Goal: Transaction & Acquisition: Obtain resource

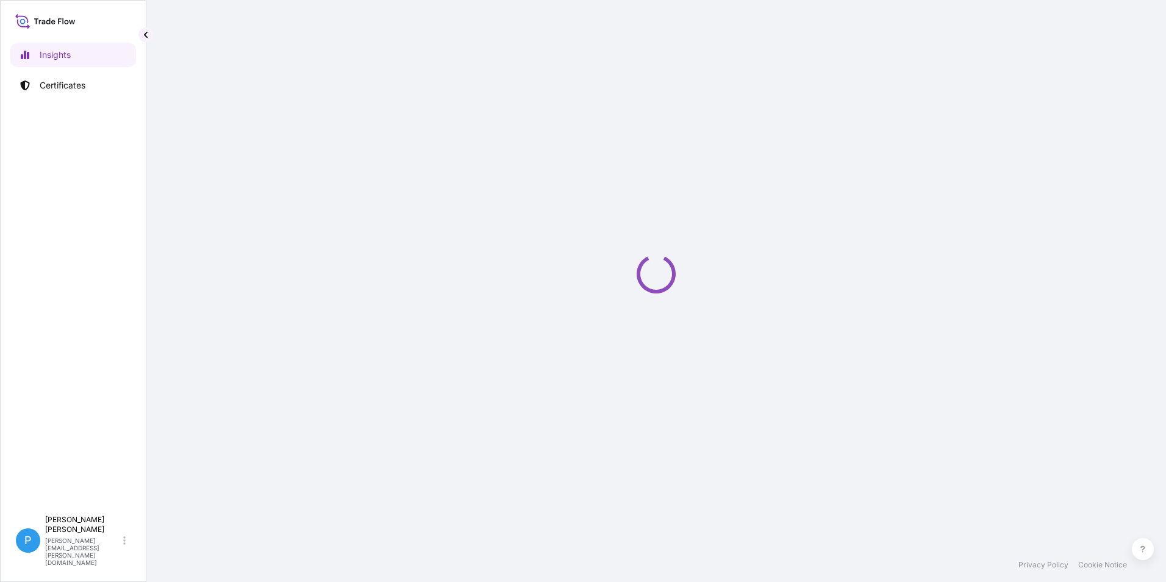
select select "2025"
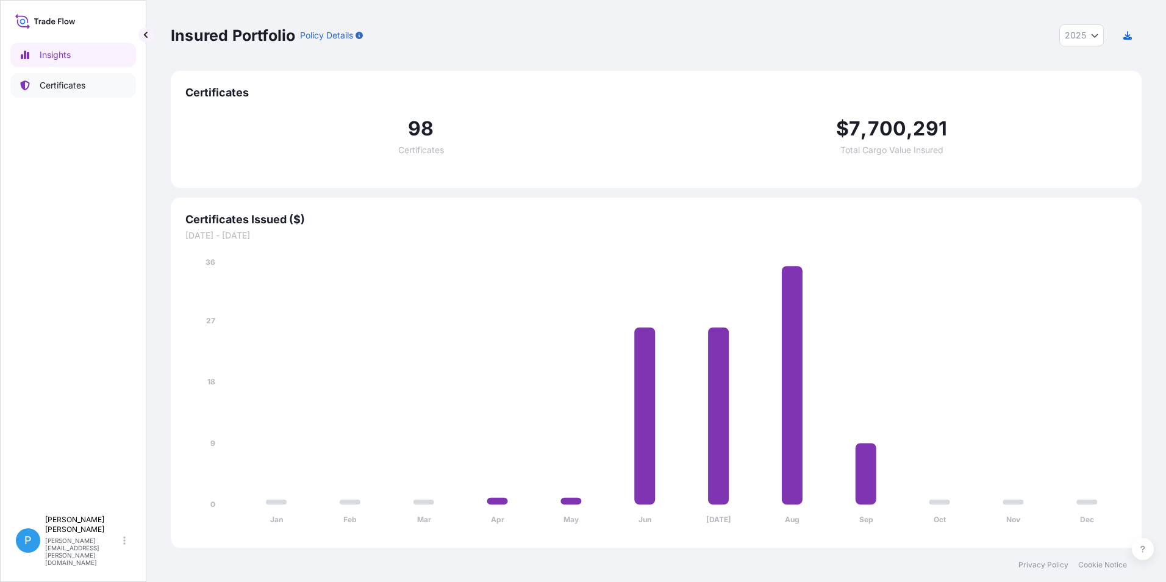
click at [60, 90] on p "Certificates" at bounding box center [63, 85] width 46 height 12
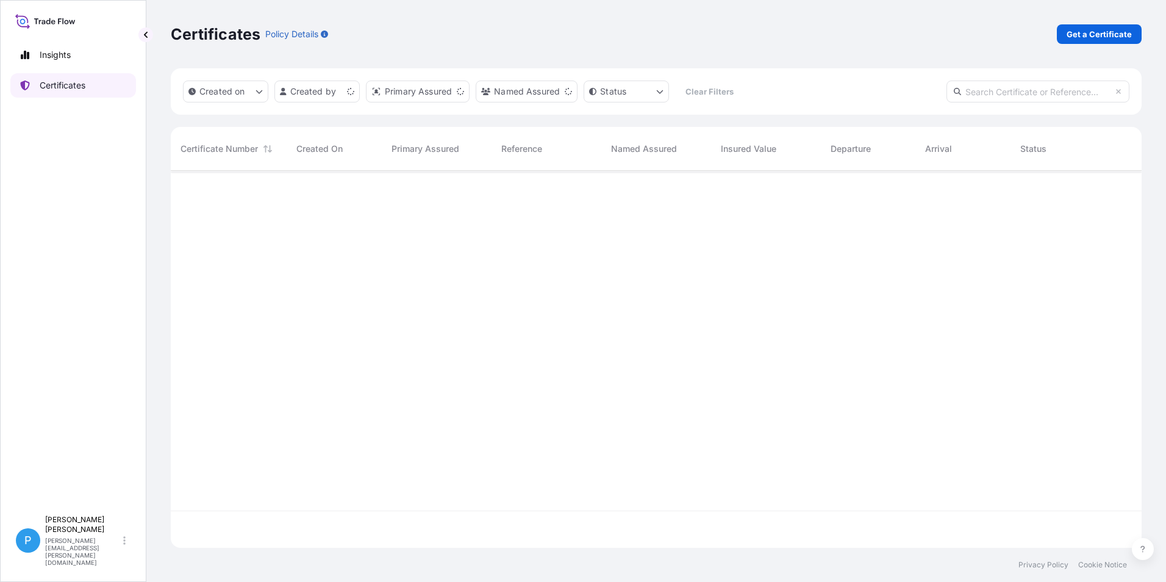
scroll to position [374, 962]
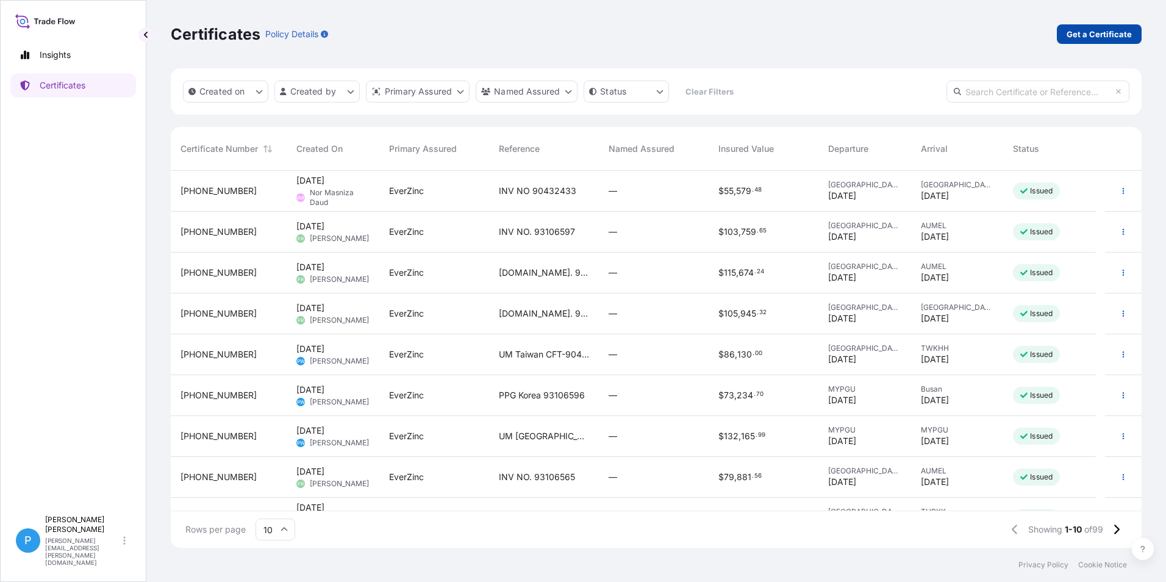
click at [1090, 30] on p "Get a Certificate" at bounding box center [1098, 34] width 65 height 12
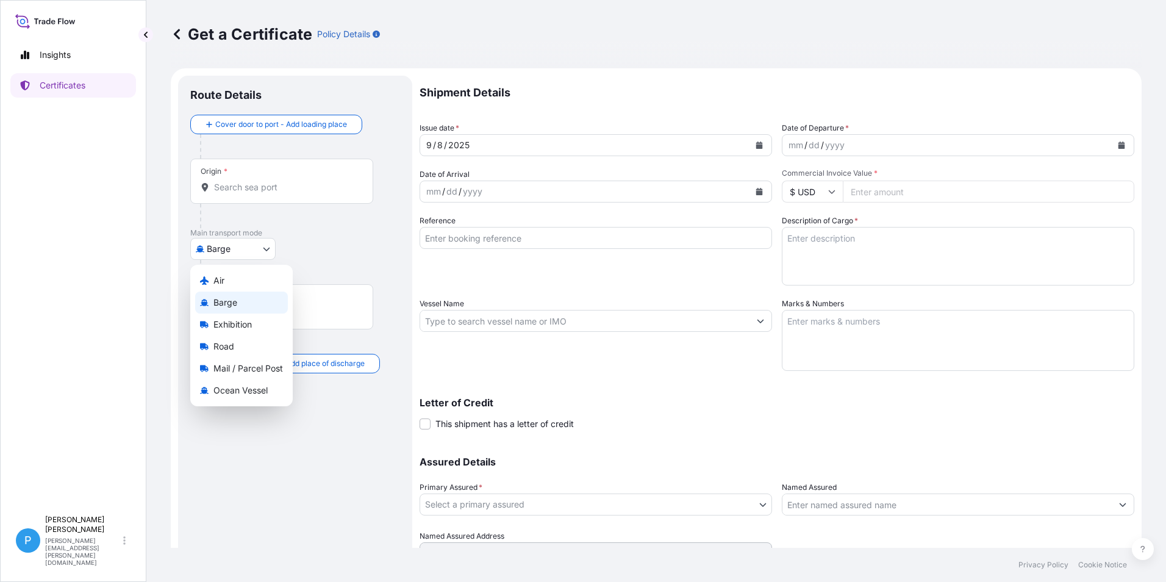
click at [236, 249] on body "Insights Certificates P Perline Wong [EMAIL_ADDRESS][PERSON_NAME][DOMAIN_NAME] …" at bounding box center [583, 291] width 1166 height 582
click at [225, 396] on div "Ocean Vessel" at bounding box center [241, 390] width 93 height 22
select select "Ocean Vessel"
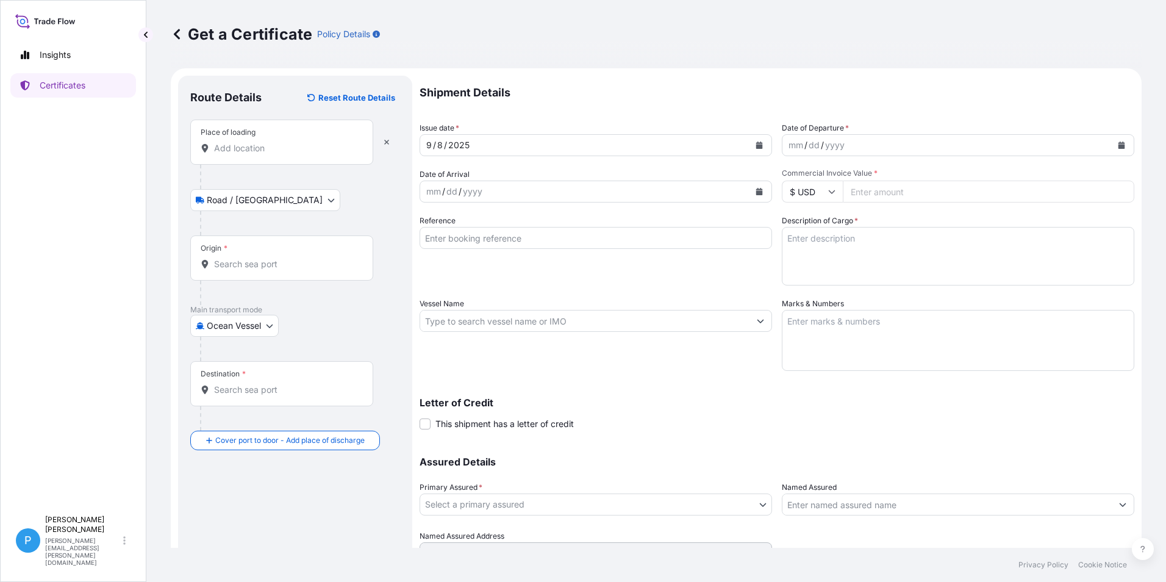
click at [248, 155] on div "Place of loading" at bounding box center [281, 142] width 183 height 45
click at [248, 154] on input "Place of loading" at bounding box center [286, 148] width 144 height 12
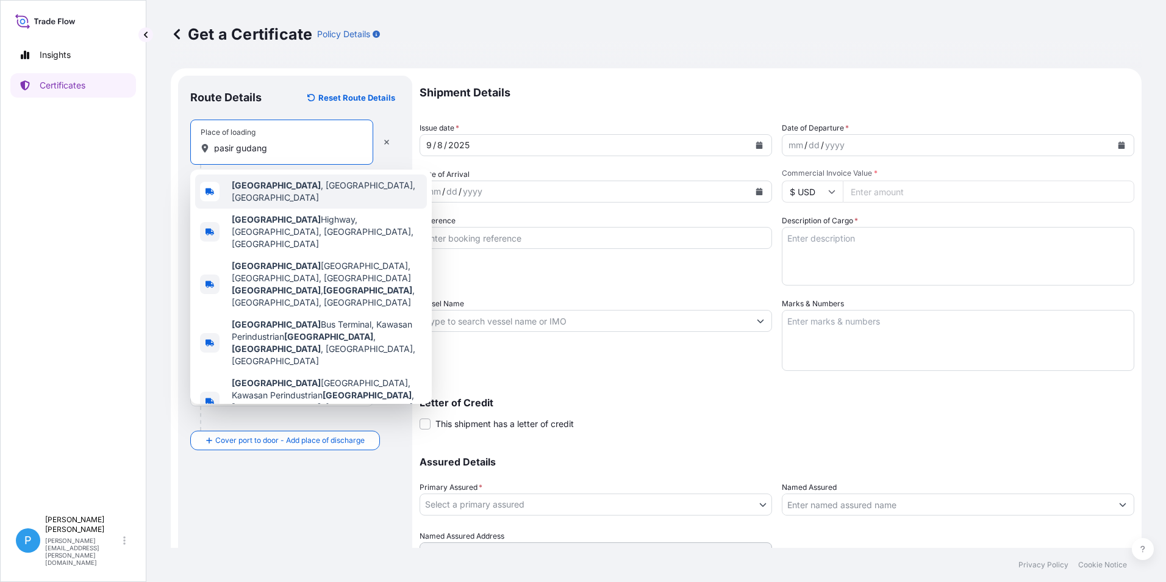
click at [251, 190] on b "[GEOGRAPHIC_DATA]" at bounding box center [276, 185] width 89 height 10
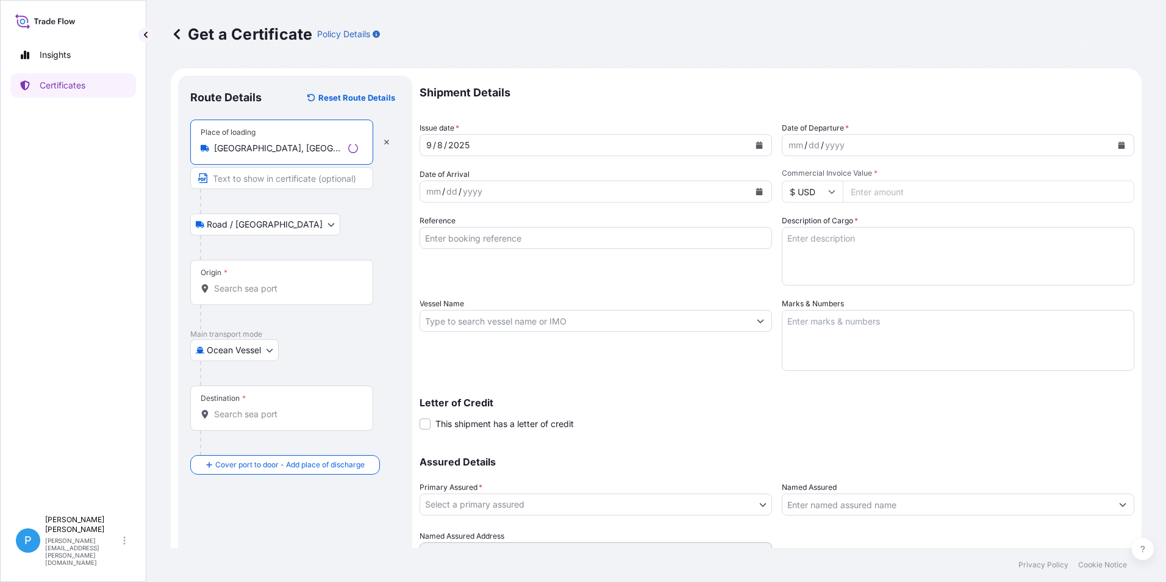
type input "[GEOGRAPHIC_DATA], [GEOGRAPHIC_DATA], [GEOGRAPHIC_DATA]"
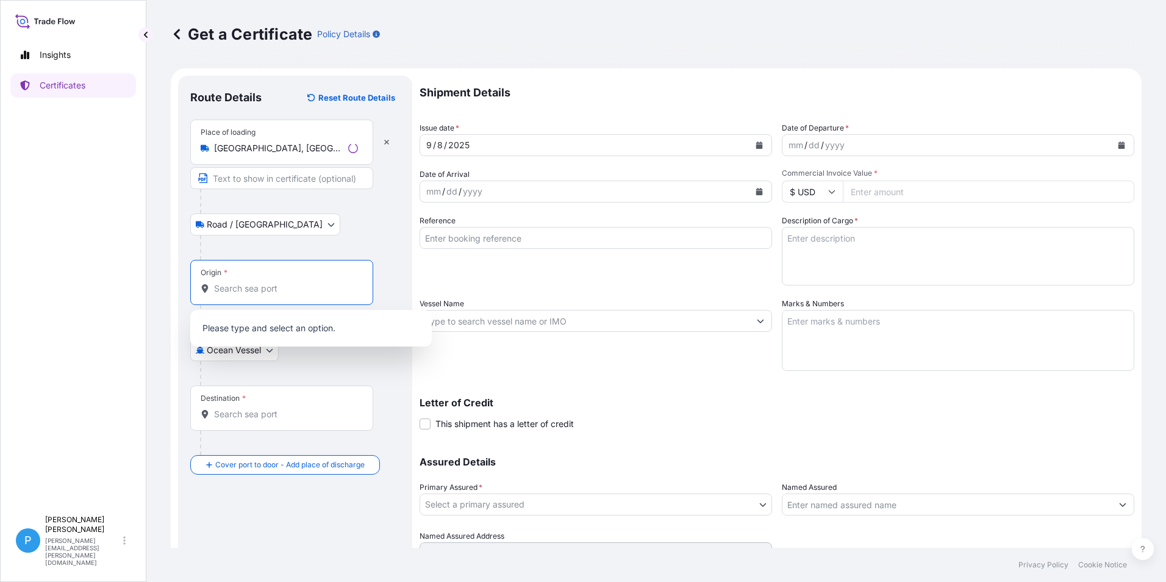
click at [240, 287] on input "Origin *" at bounding box center [286, 288] width 144 height 12
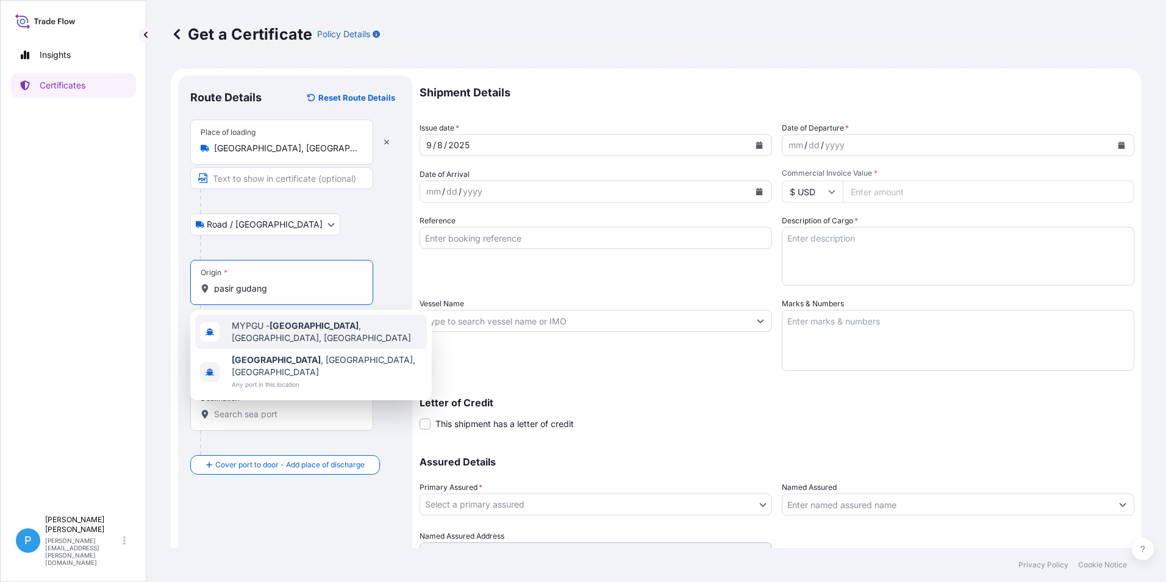
click at [270, 330] on span "MYPGU - [GEOGRAPHIC_DATA] , [GEOGRAPHIC_DATA], [GEOGRAPHIC_DATA]" at bounding box center [327, 332] width 190 height 24
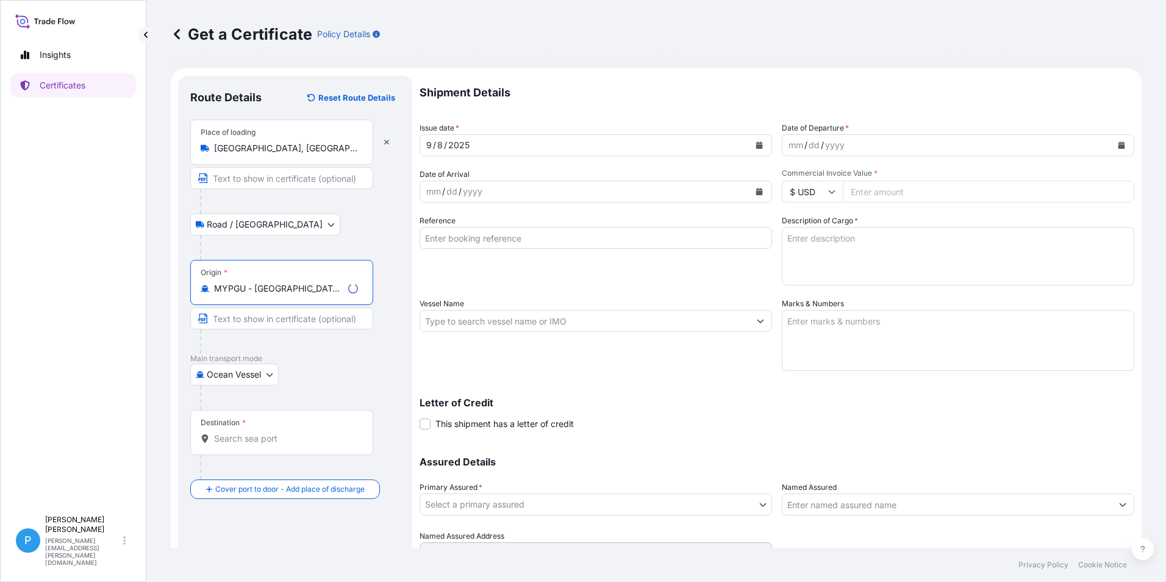
type input "MYPGU - [GEOGRAPHIC_DATA], [GEOGRAPHIC_DATA], [GEOGRAPHIC_DATA]"
click at [253, 443] on input "Destination *" at bounding box center [286, 438] width 144 height 12
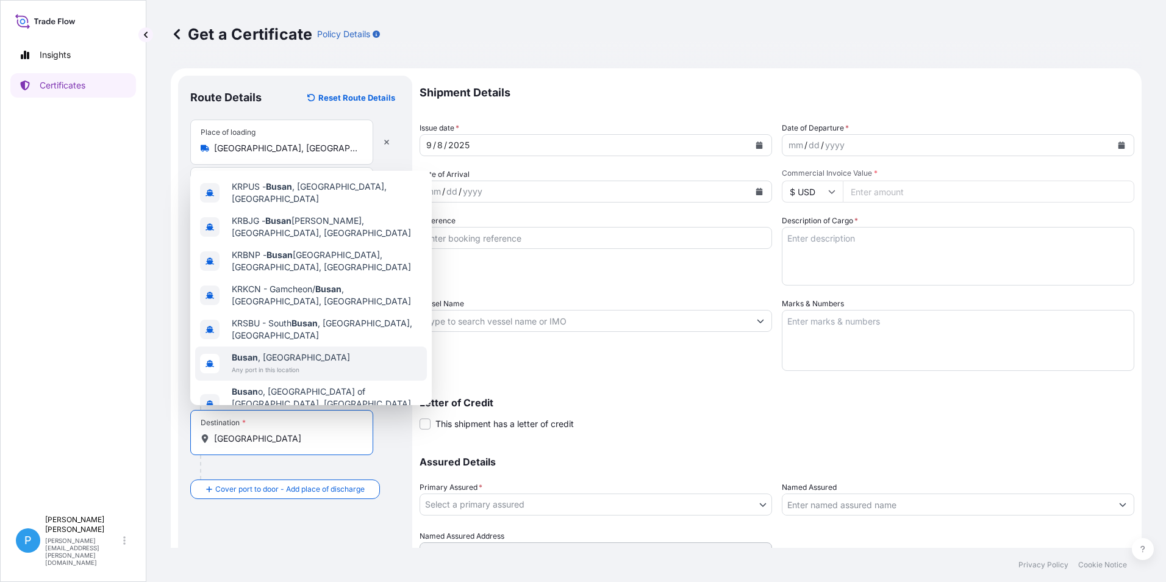
click at [289, 351] on span "Busan , [GEOGRAPHIC_DATA]" at bounding box center [291, 357] width 118 height 12
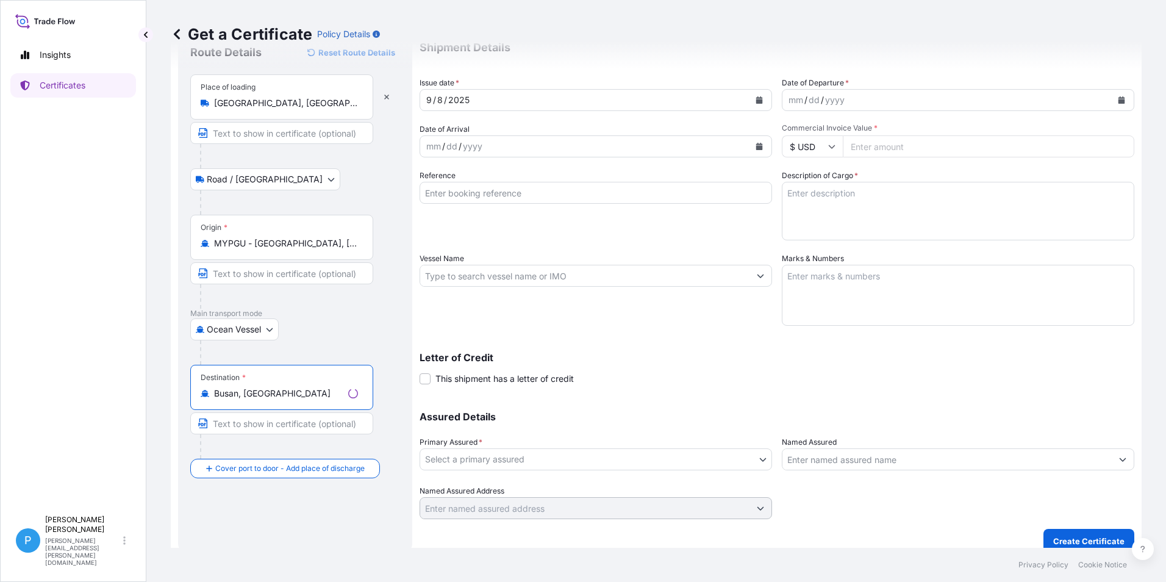
scroll to position [58, 0]
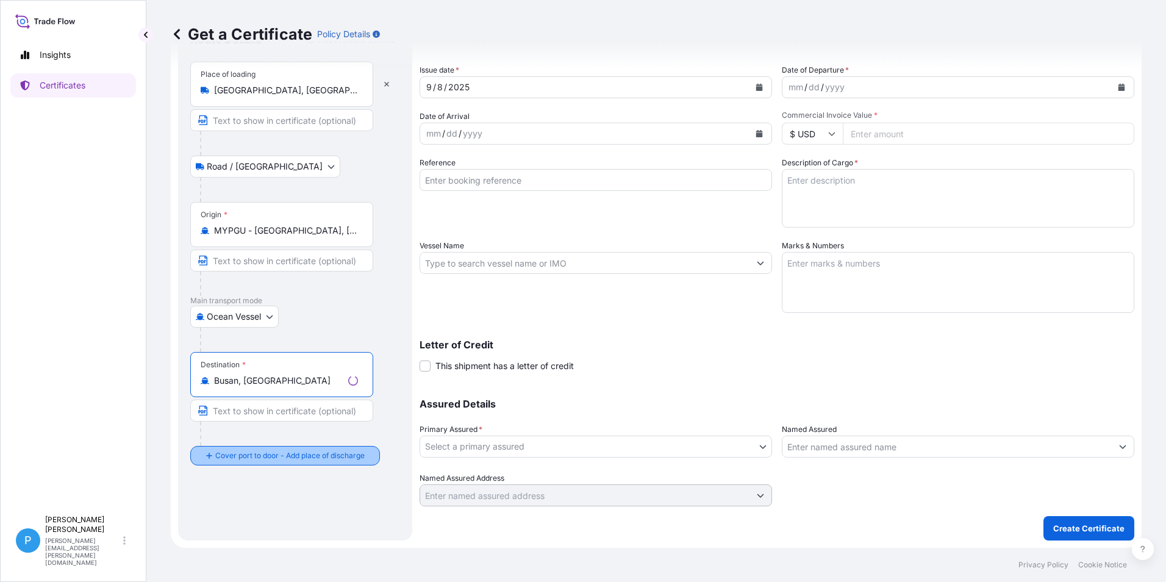
type input "Busan, [GEOGRAPHIC_DATA]"
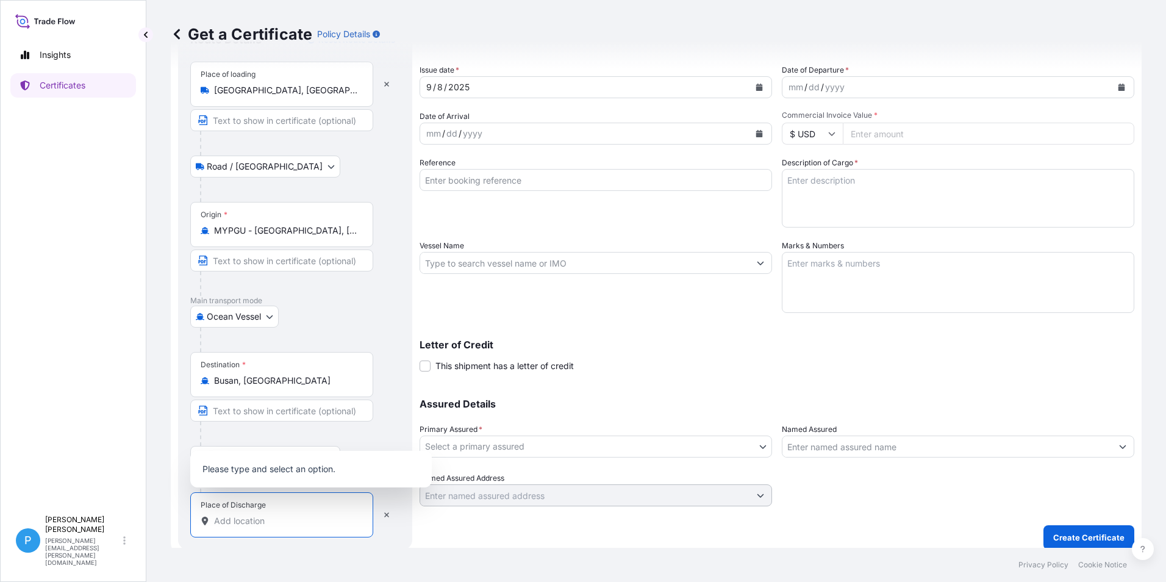
click at [228, 522] on input "Place of Discharge" at bounding box center [286, 521] width 144 height 12
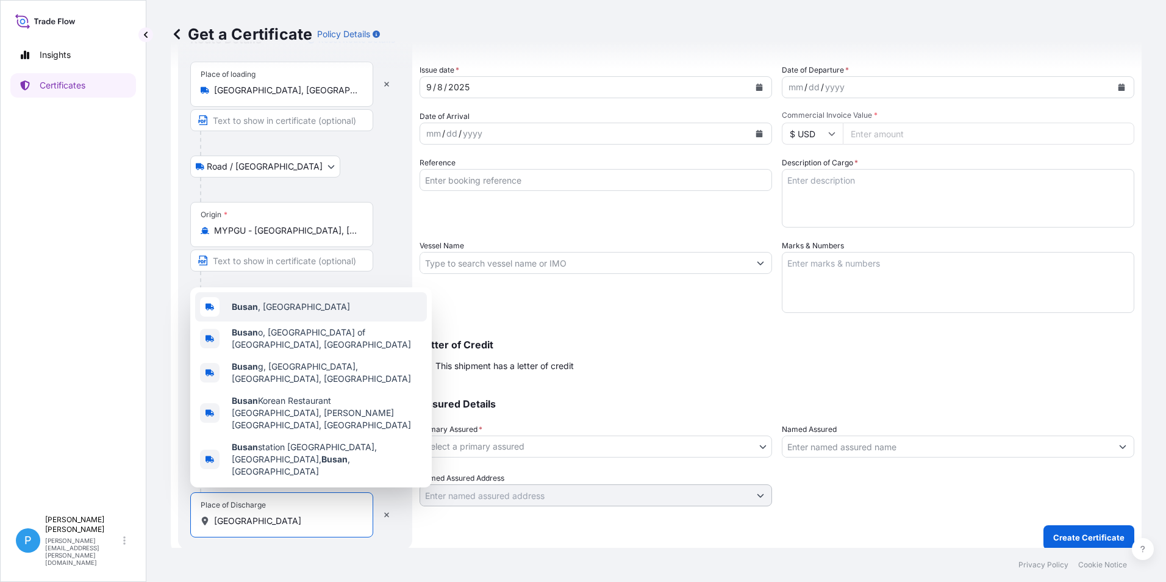
click at [257, 321] on div "Busan , [GEOGRAPHIC_DATA]" at bounding box center [311, 306] width 232 height 29
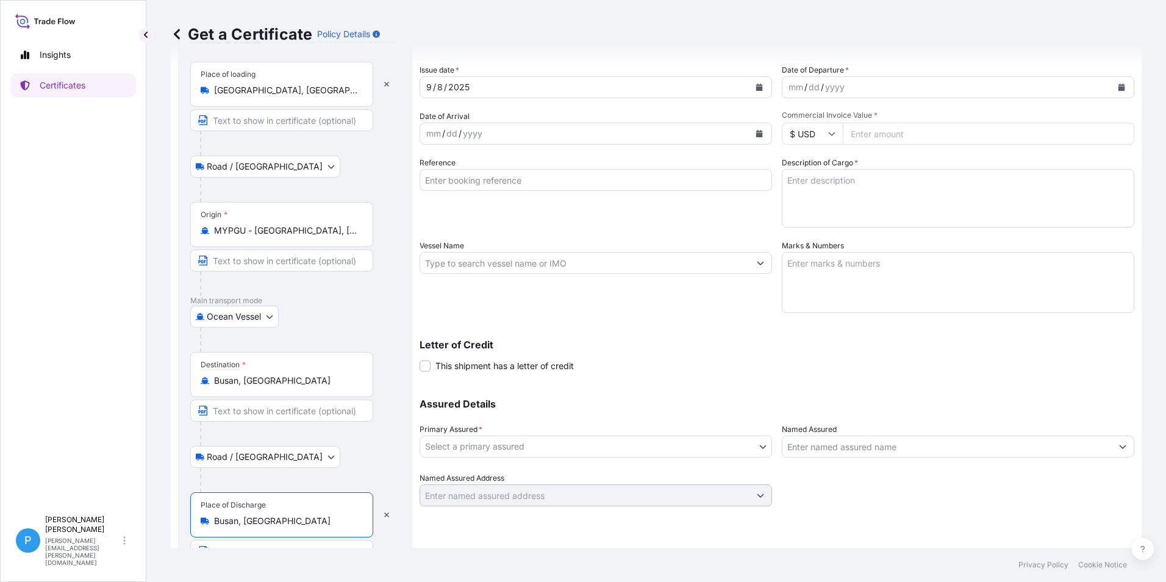
scroll to position [0, 0]
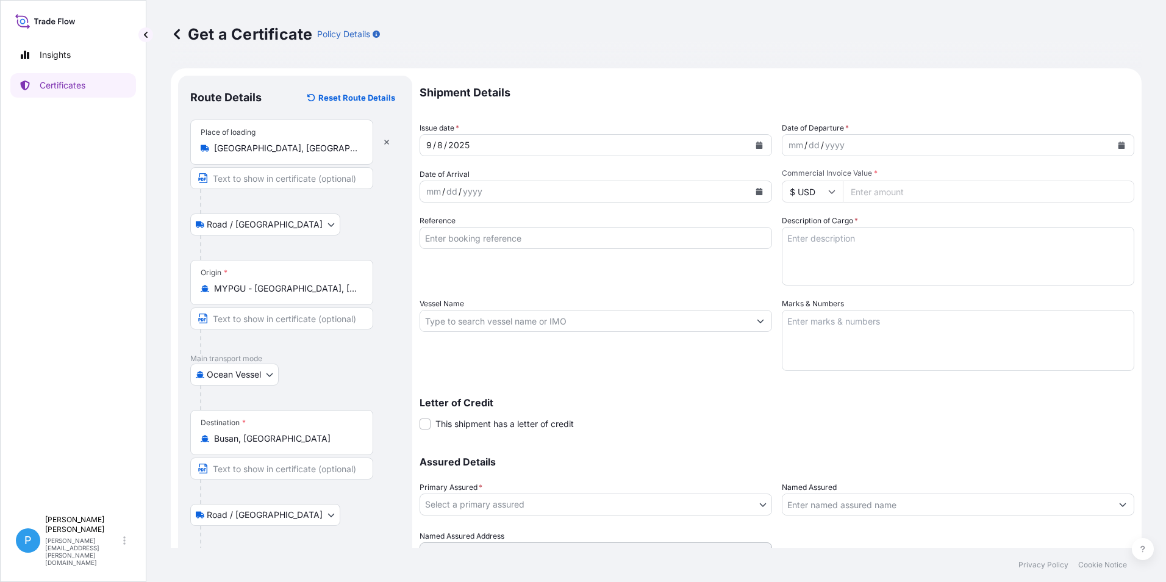
type input "Busan, [GEOGRAPHIC_DATA]"
click at [755, 188] on icon "Calendar" at bounding box center [758, 191] width 7 height 7
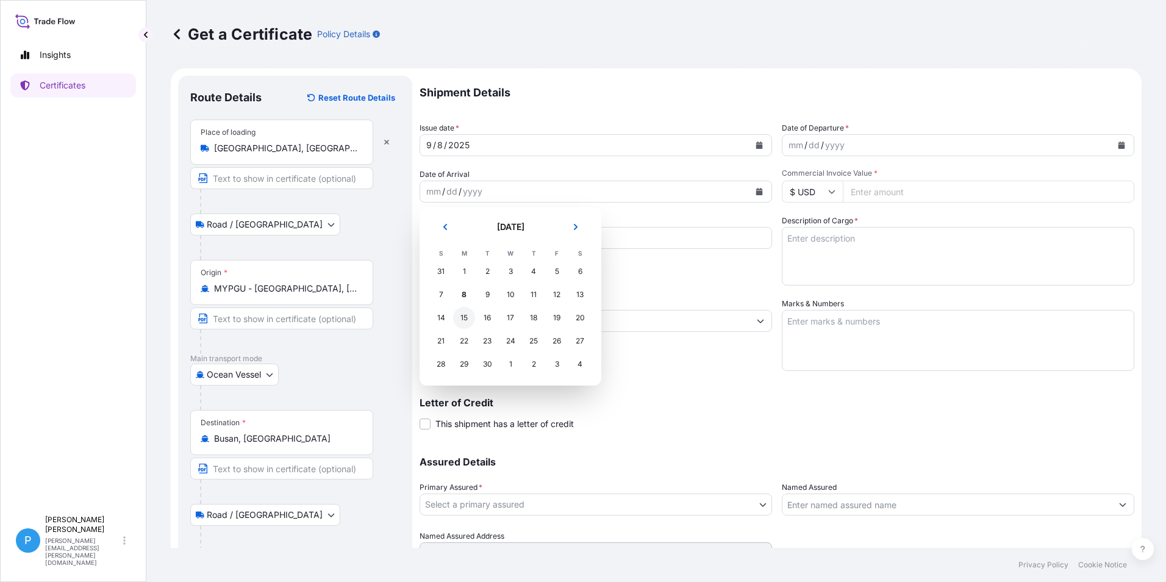
click at [465, 320] on div "15" at bounding box center [464, 318] width 22 height 22
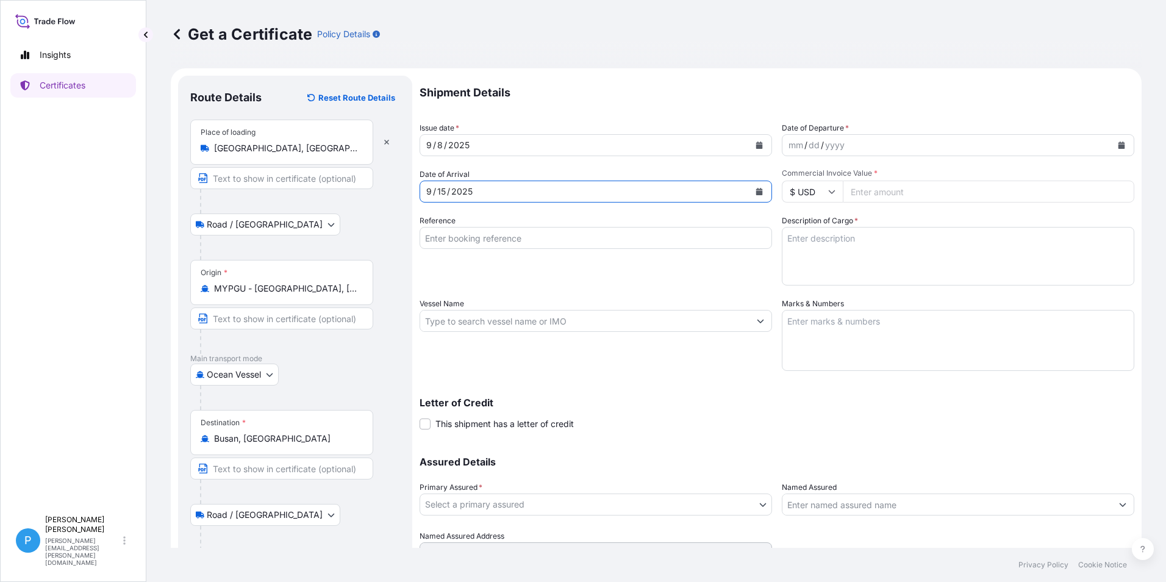
click at [446, 236] on input "Reference" at bounding box center [596, 238] width 352 height 22
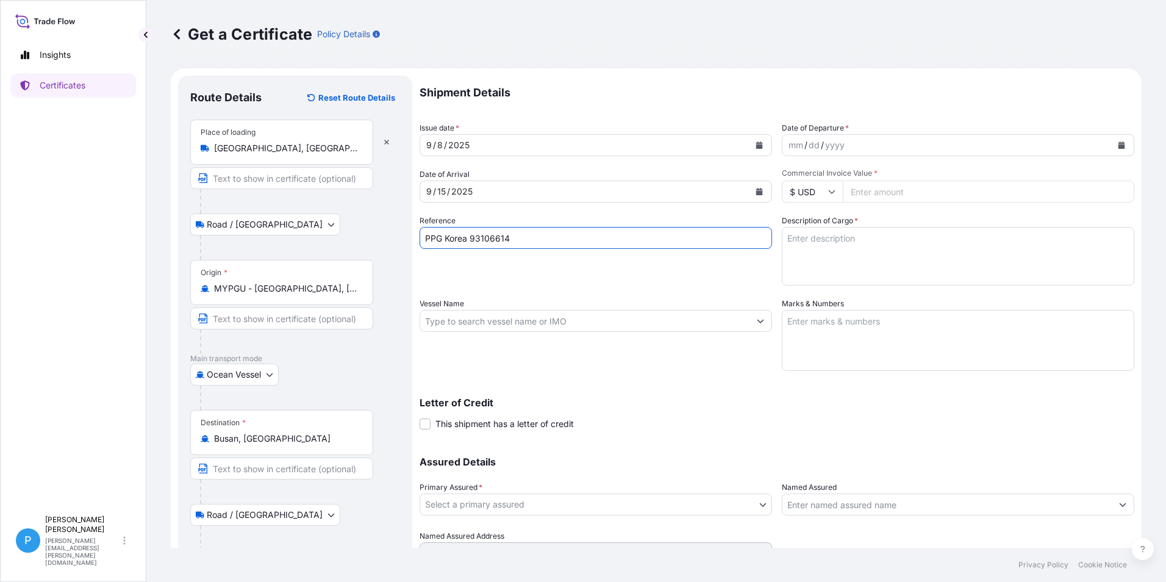
type input "PPG Korea 93106614"
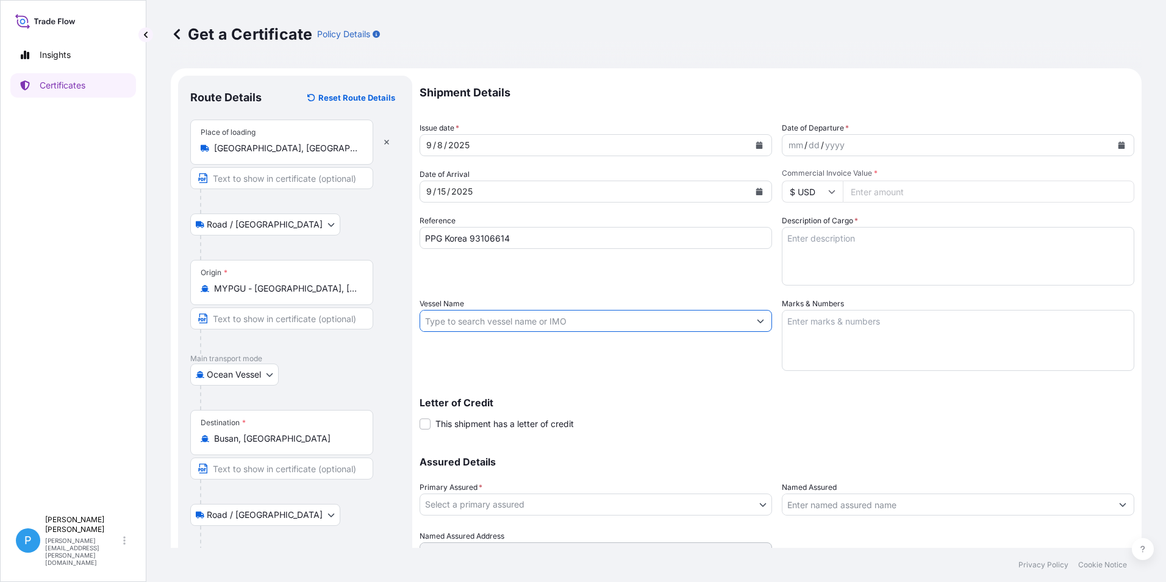
click at [431, 324] on input "Vessel Name" at bounding box center [584, 321] width 329 height 22
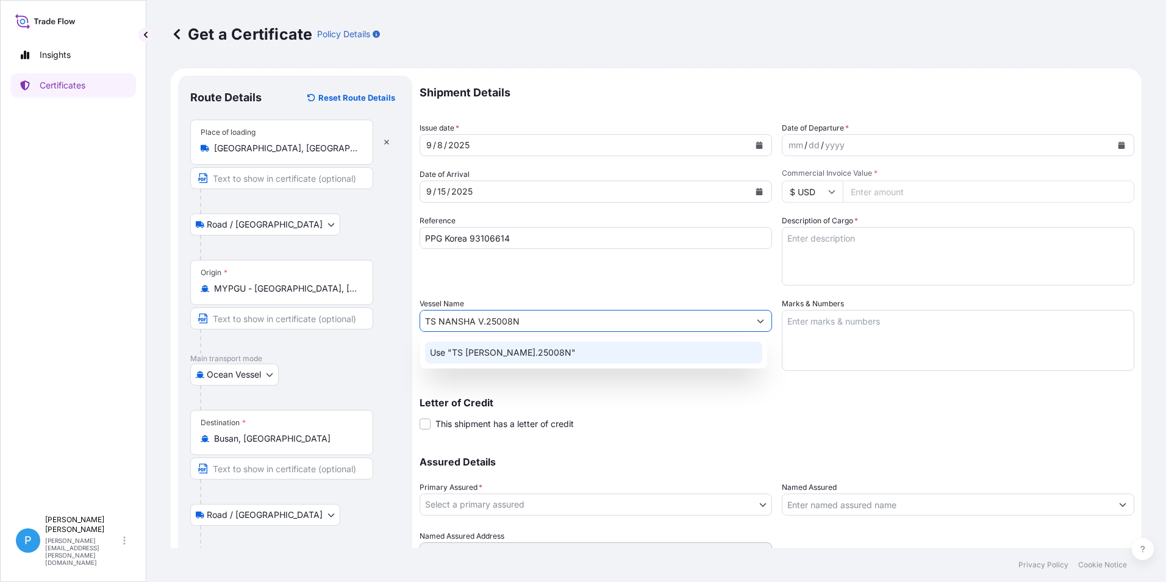
click at [530, 358] on p "Use "TS [PERSON_NAME].25008N"" at bounding box center [503, 352] width 146 height 12
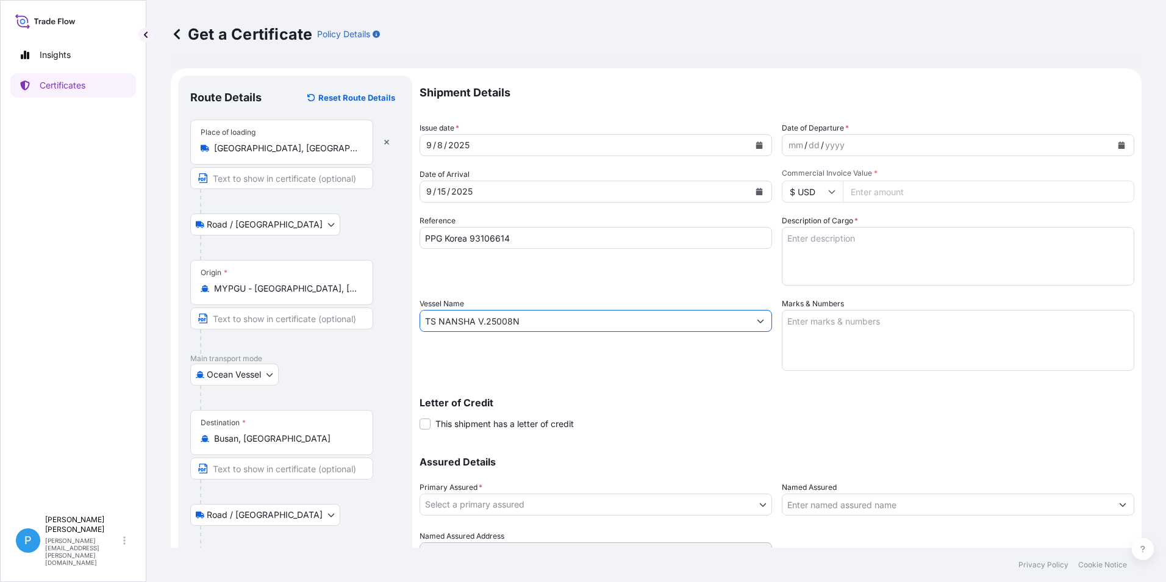
type input "TS NANSHA V.25008N"
click at [1118, 147] on icon "Calendar" at bounding box center [1121, 144] width 7 height 7
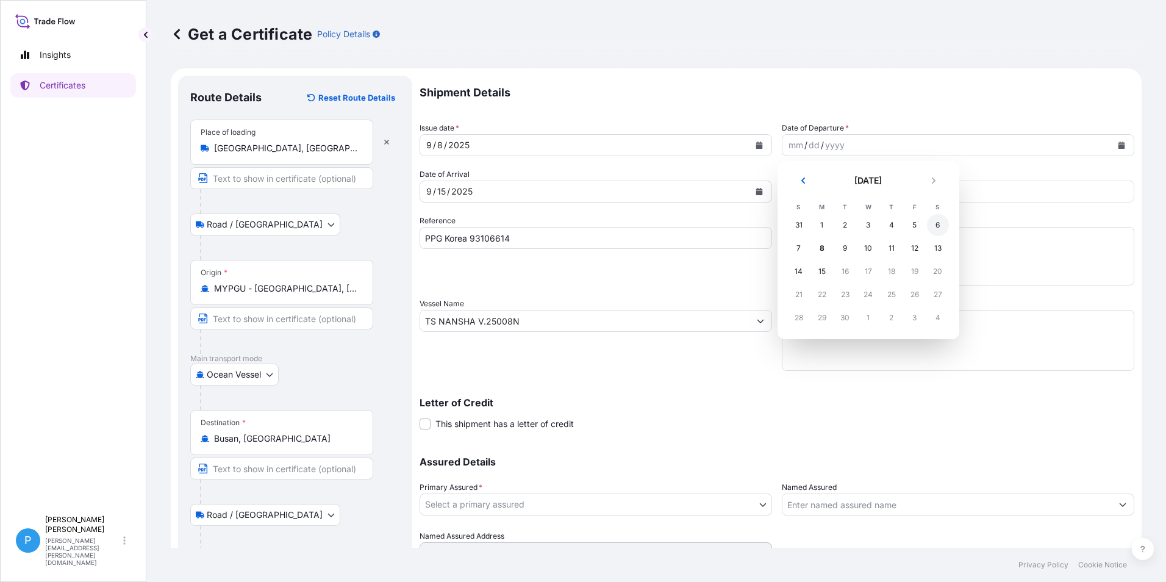
click at [941, 224] on div "6" at bounding box center [938, 225] width 22 height 22
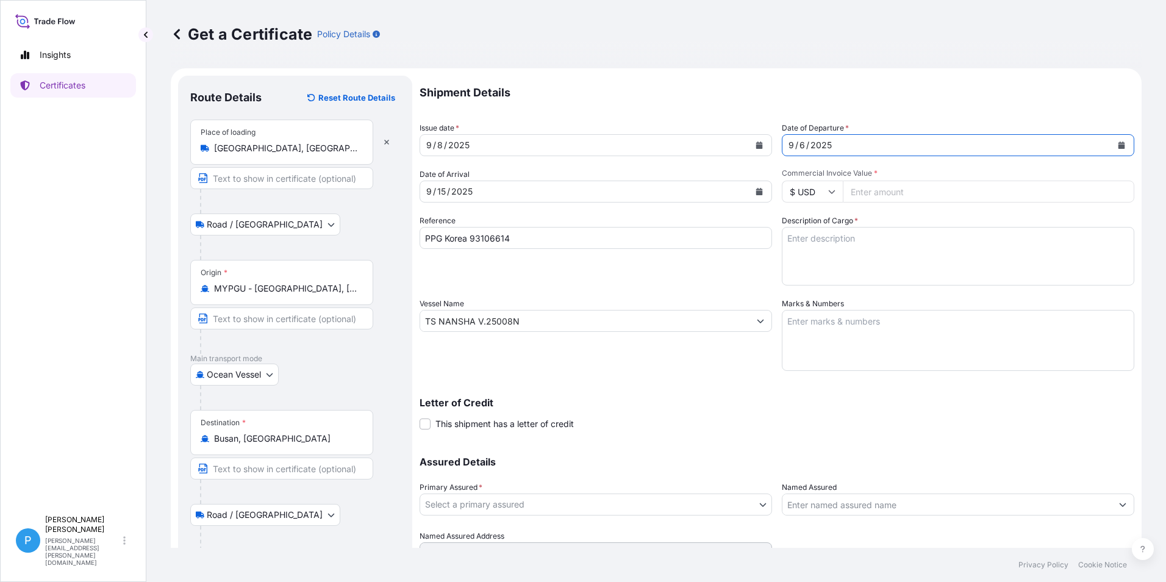
click at [874, 191] on input "Commercial Invoice Value *" at bounding box center [988, 191] width 291 height 22
type input "66577.00"
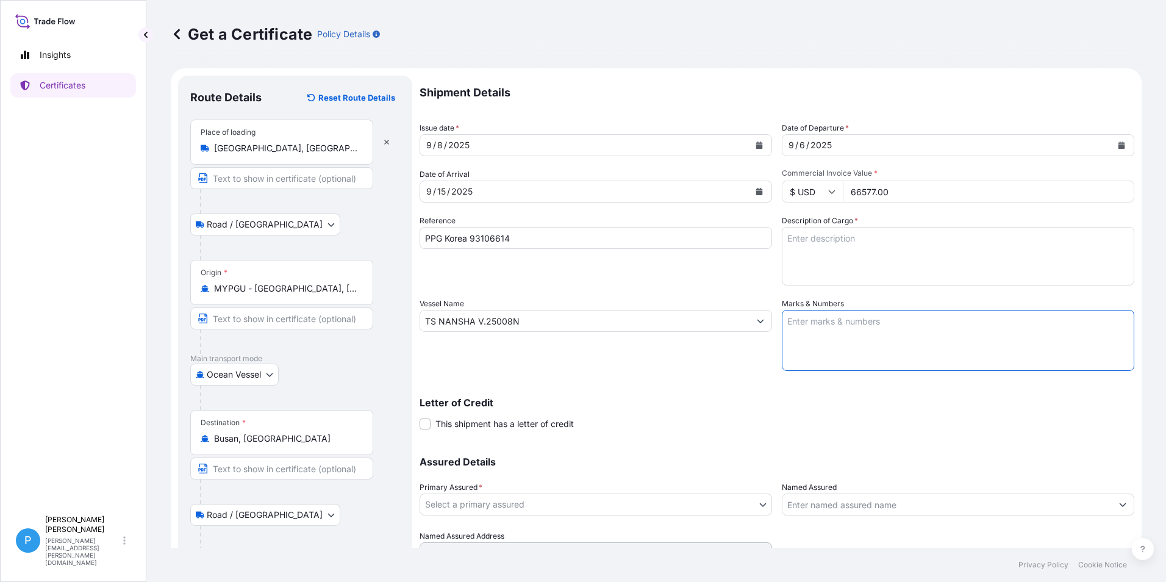
click at [849, 330] on textarea "Marks & Numbers" at bounding box center [958, 340] width 352 height 61
paste textarea "PO/NO .: PPGK20250802 / 4800003307 [GEOGRAPHIC_DATA]"
type textarea "PO/NO .: PPGK20250802 / 4800003307 [GEOGRAPHIC_DATA]"
click at [867, 249] on textarea "Description of Cargo *" at bounding box center [958, 256] width 352 height 59
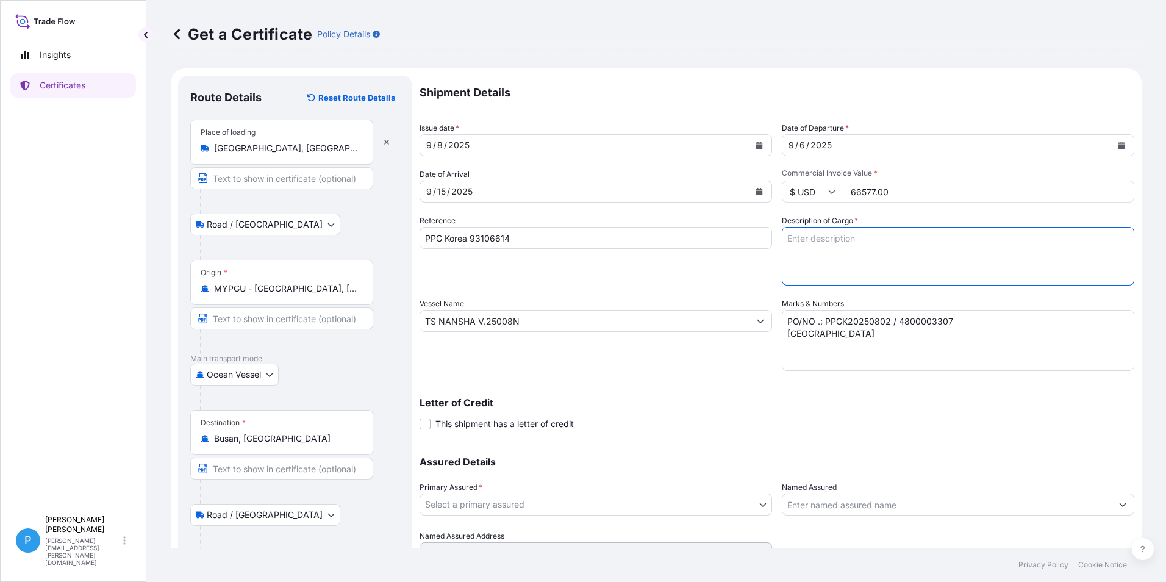
paste textarea "ZINC DUST SUPERFINE EP 40 BAGS X 500 KG 10 PALLETS GROSS WEIGHT :20,380.00 KGS …"
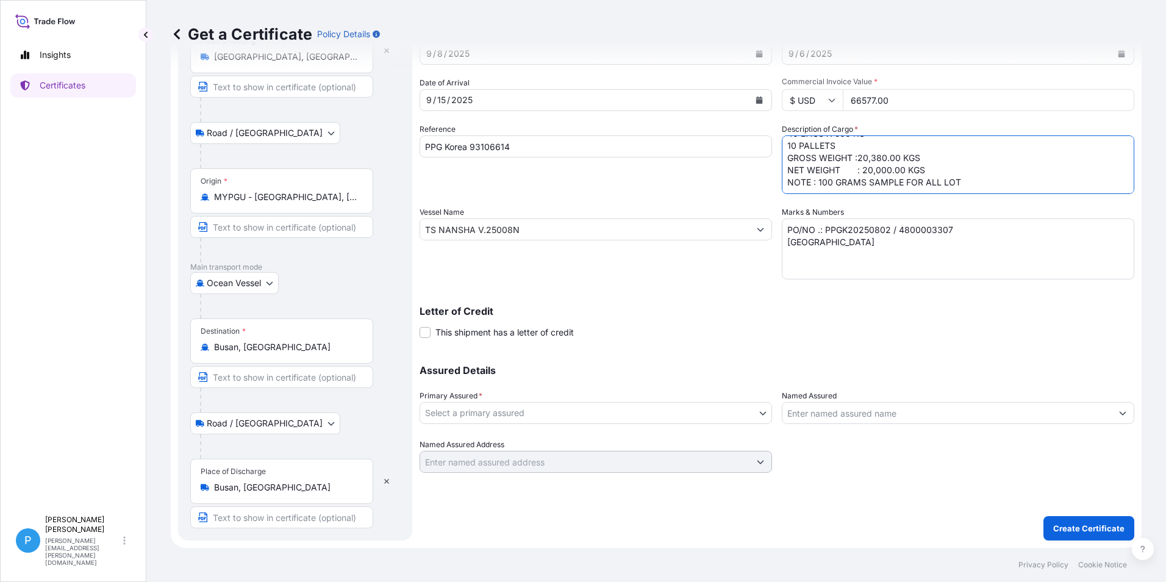
type textarea "ZINC DUST SUPERFINE EP 40 BAGS X 500 KG 10 PALLETS GROSS WEIGHT :20,380.00 KGS …"
click at [552, 412] on body "Insights Certificates P Perline Wong [EMAIL_ADDRESS][PERSON_NAME][DOMAIN_NAME] …" at bounding box center [583, 291] width 1166 height 582
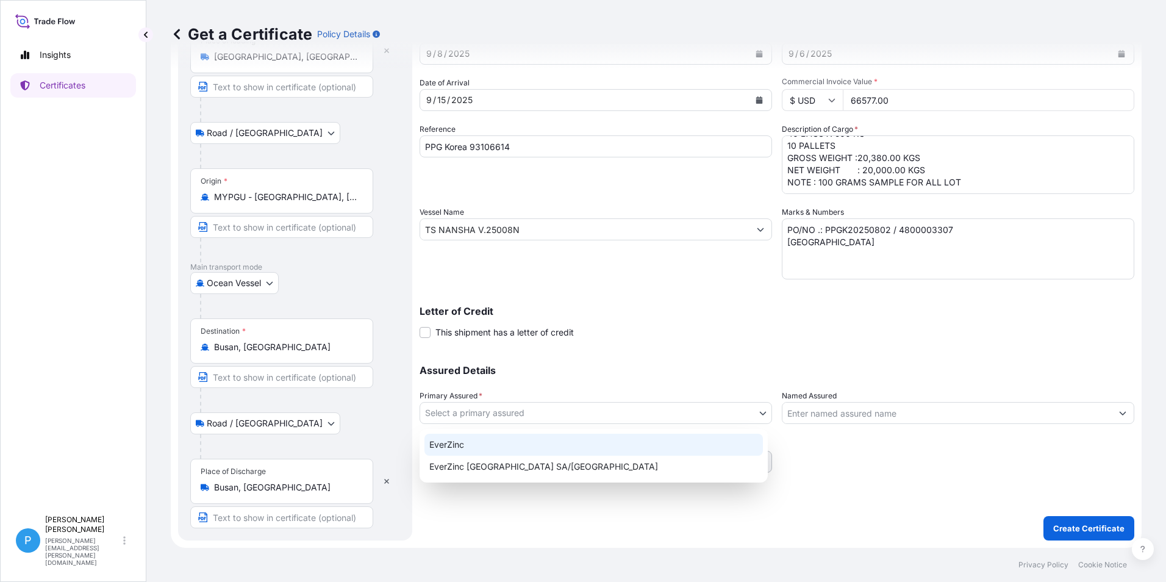
click at [487, 443] on div "EverZinc" at bounding box center [593, 445] width 338 height 22
select select "31493"
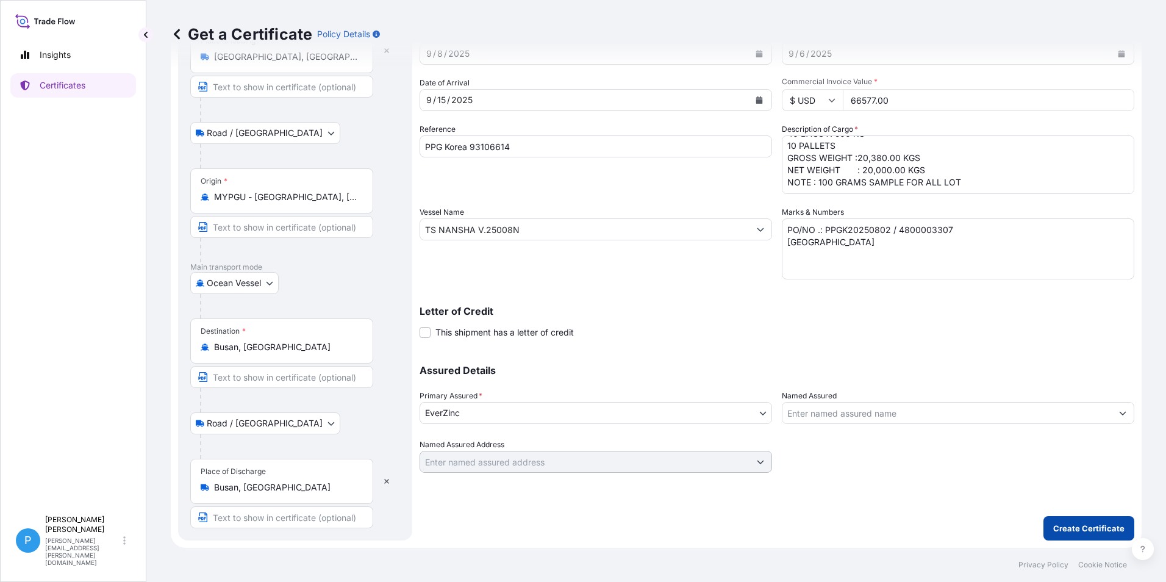
click at [1076, 525] on p "Create Certificate" at bounding box center [1088, 528] width 71 height 12
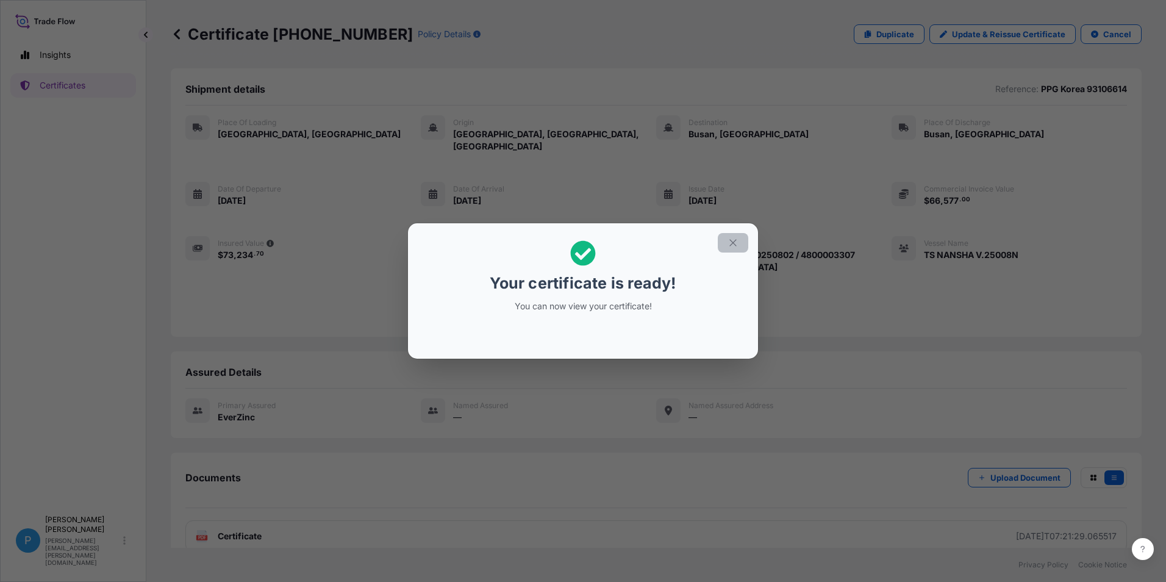
click at [732, 245] on icon "button" at bounding box center [732, 242] width 11 height 11
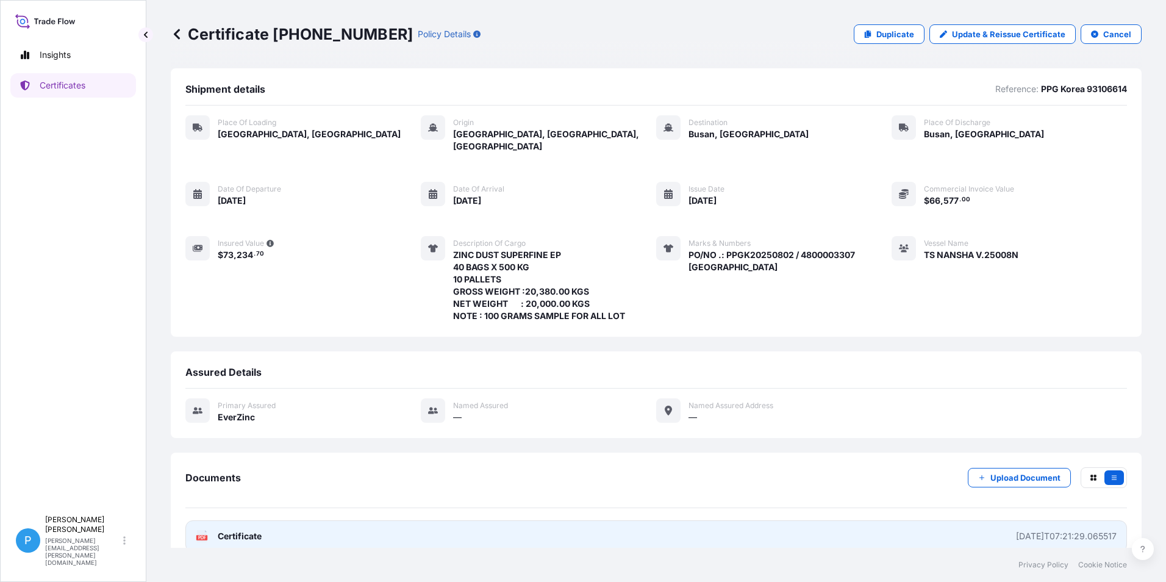
click at [213, 520] on link "PDF Certificate [DATE]T07:21:29.065517" at bounding box center [655, 536] width 941 height 32
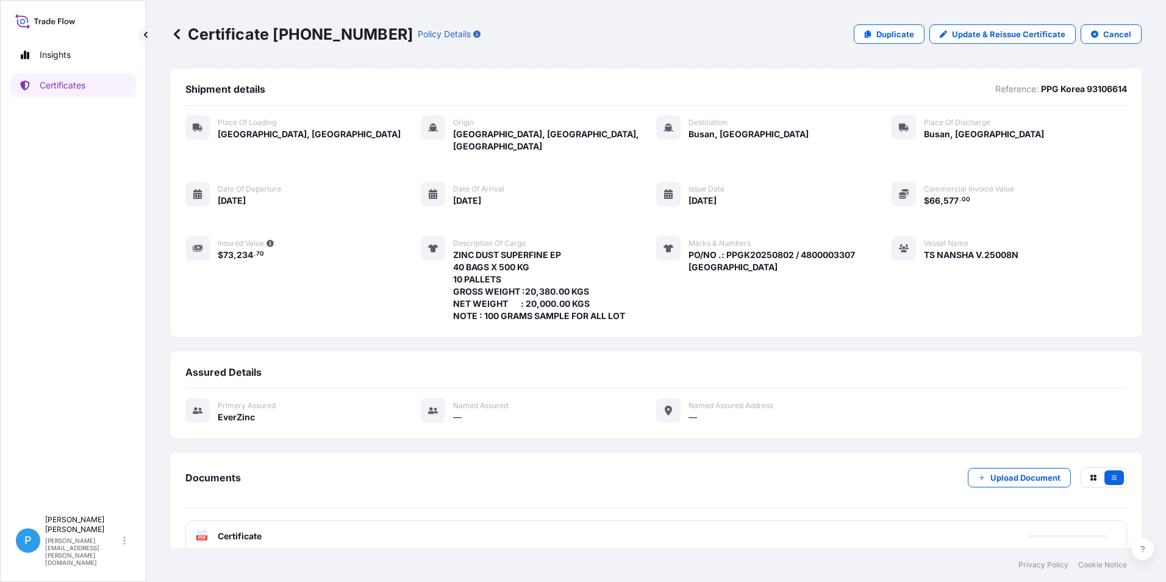
click at [177, 31] on icon at bounding box center [177, 34] width 6 height 10
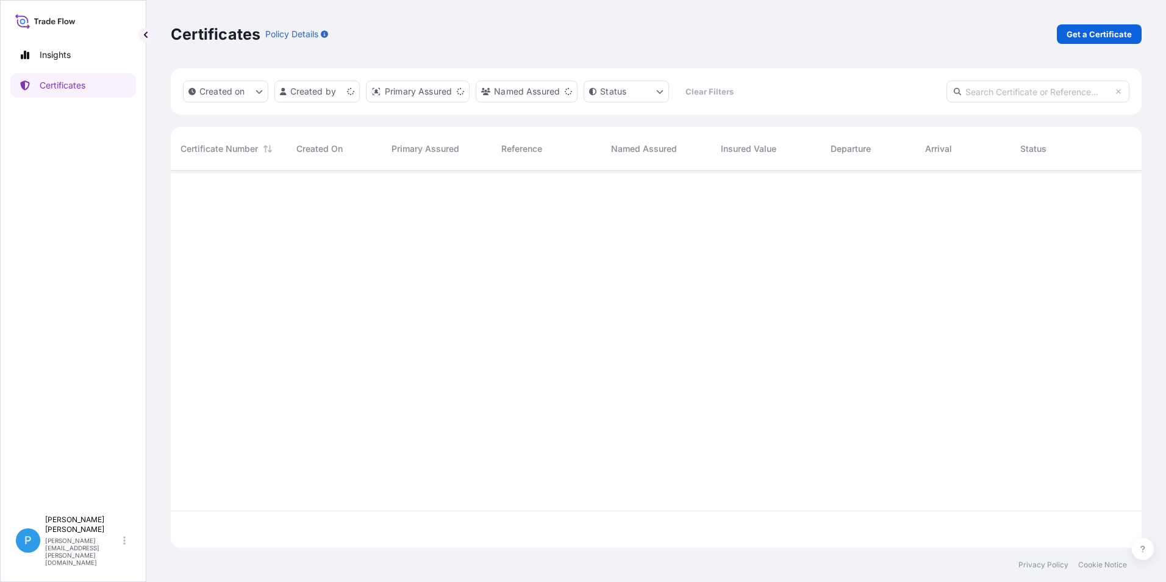
scroll to position [374, 962]
